Goal: Transaction & Acquisition: Book appointment/travel/reservation

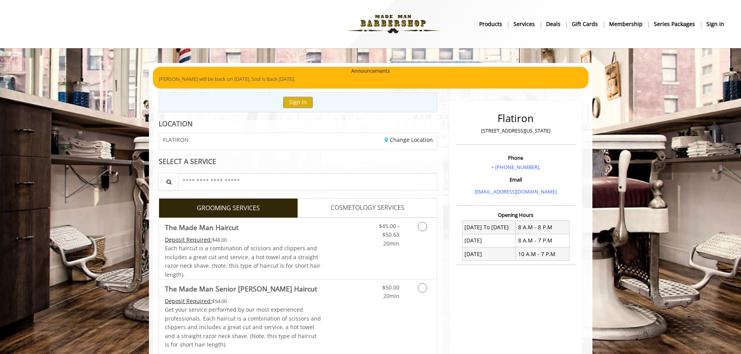
click at [363, 247] on div "$45.00 - $50.63 20min" at bounding box center [383, 233] width 44 height 30
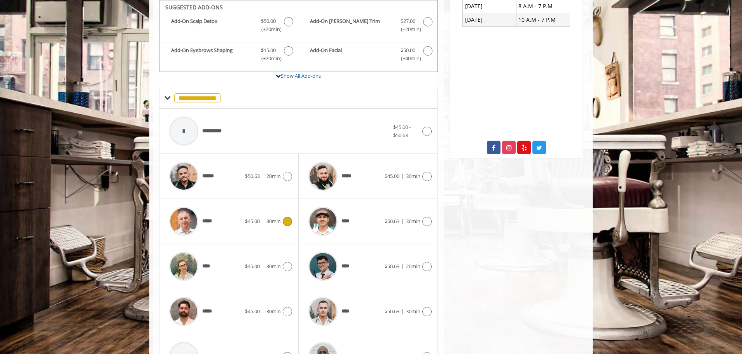
click at [279, 216] on div "***** $45.00 | 30min" at bounding box center [228, 221] width 127 height 37
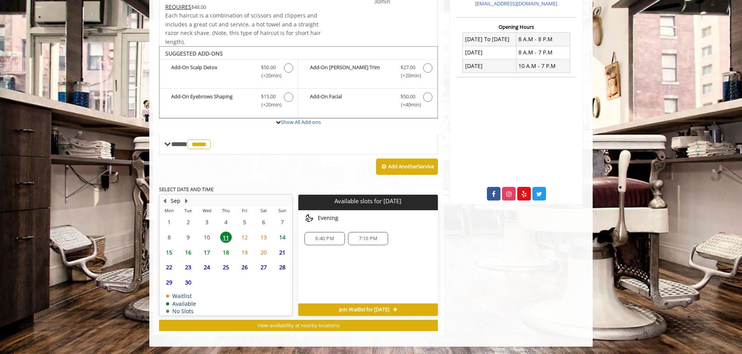
scroll to position [189, 0]
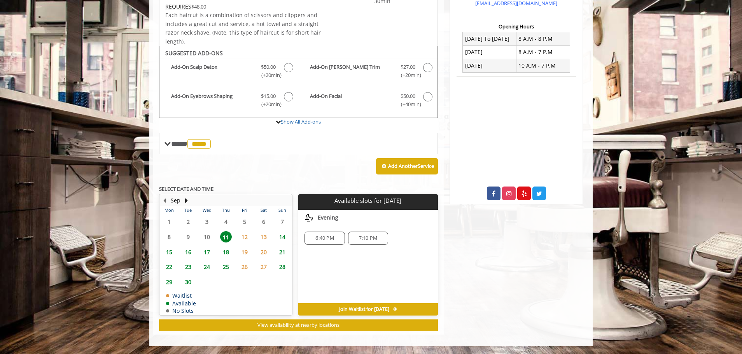
click at [326, 241] on span "6:40 PM" at bounding box center [324, 238] width 18 height 6
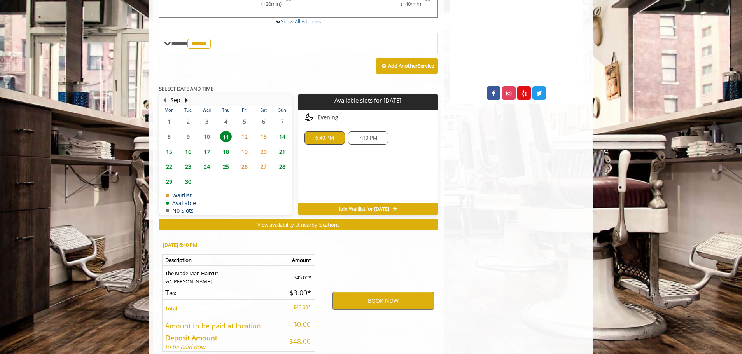
scroll to position [329, 0]
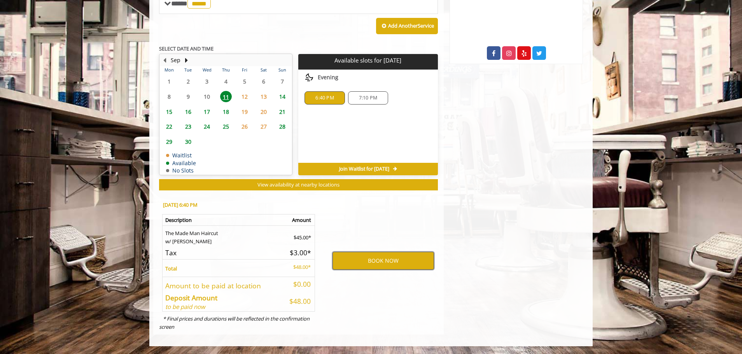
click at [383, 261] on button "BOOK NOW" at bounding box center [382, 261] width 101 height 18
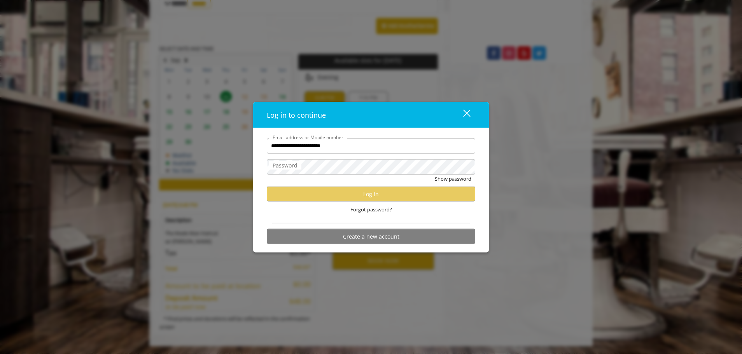
type input "**********"
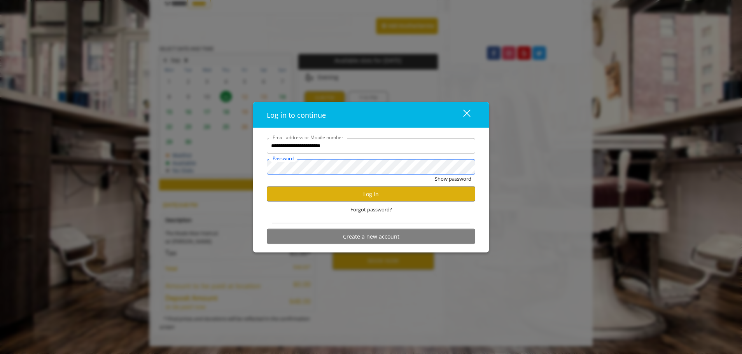
click at [435, 175] on button "Show password" at bounding box center [453, 179] width 37 height 8
click at [380, 192] on button "Log in" at bounding box center [371, 194] width 208 height 15
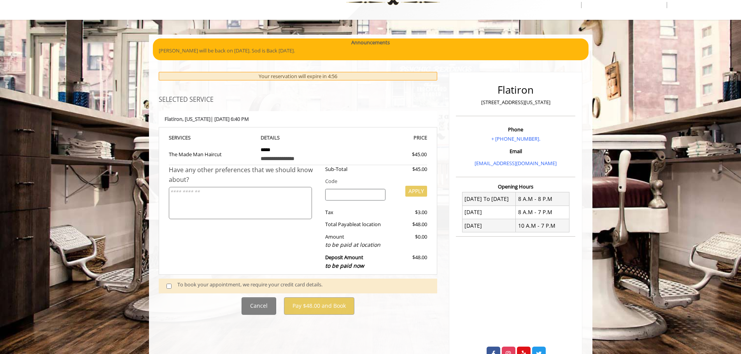
scroll to position [58, 0]
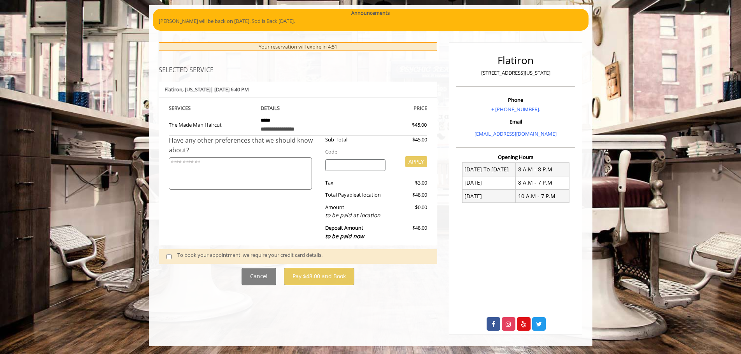
click at [185, 255] on div "To book your appointment, we require your credit card details." at bounding box center [303, 256] width 252 height 10
click at [172, 255] on span at bounding box center [172, 256] width 23 height 10
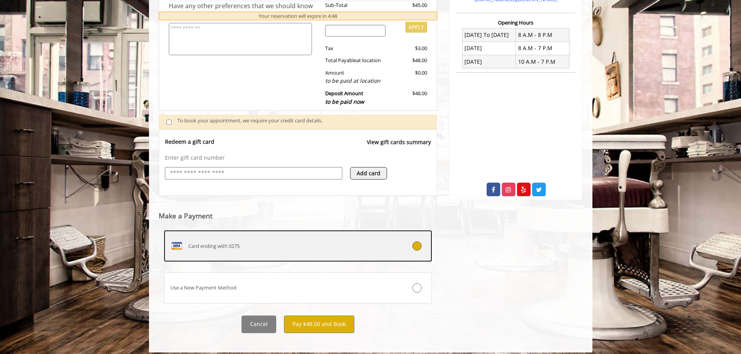
scroll to position [196, 0]
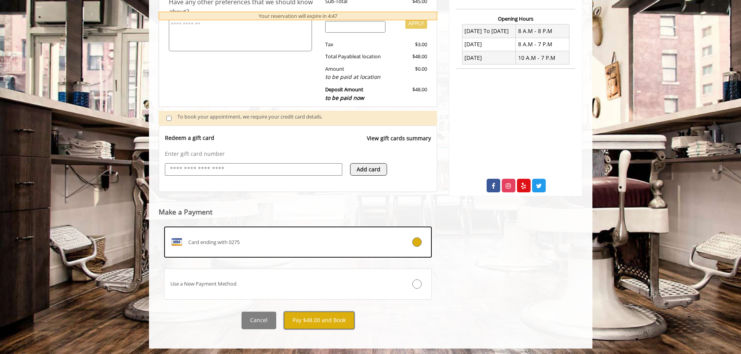
click at [320, 325] on button "Pay $48.00 and Book" at bounding box center [319, 320] width 70 height 17
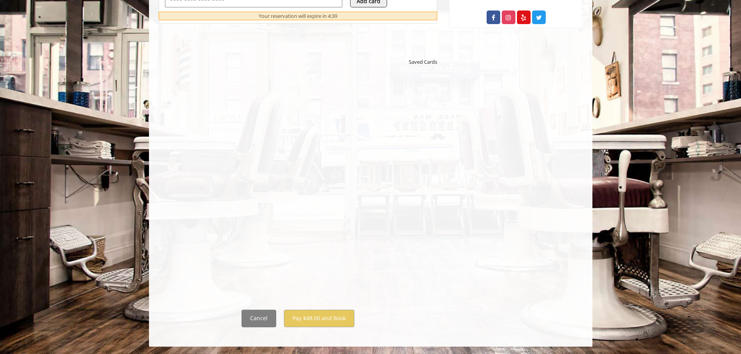
scroll to position [365, 0]
